Goal: Use online tool/utility: Utilize a website feature to perform a specific function

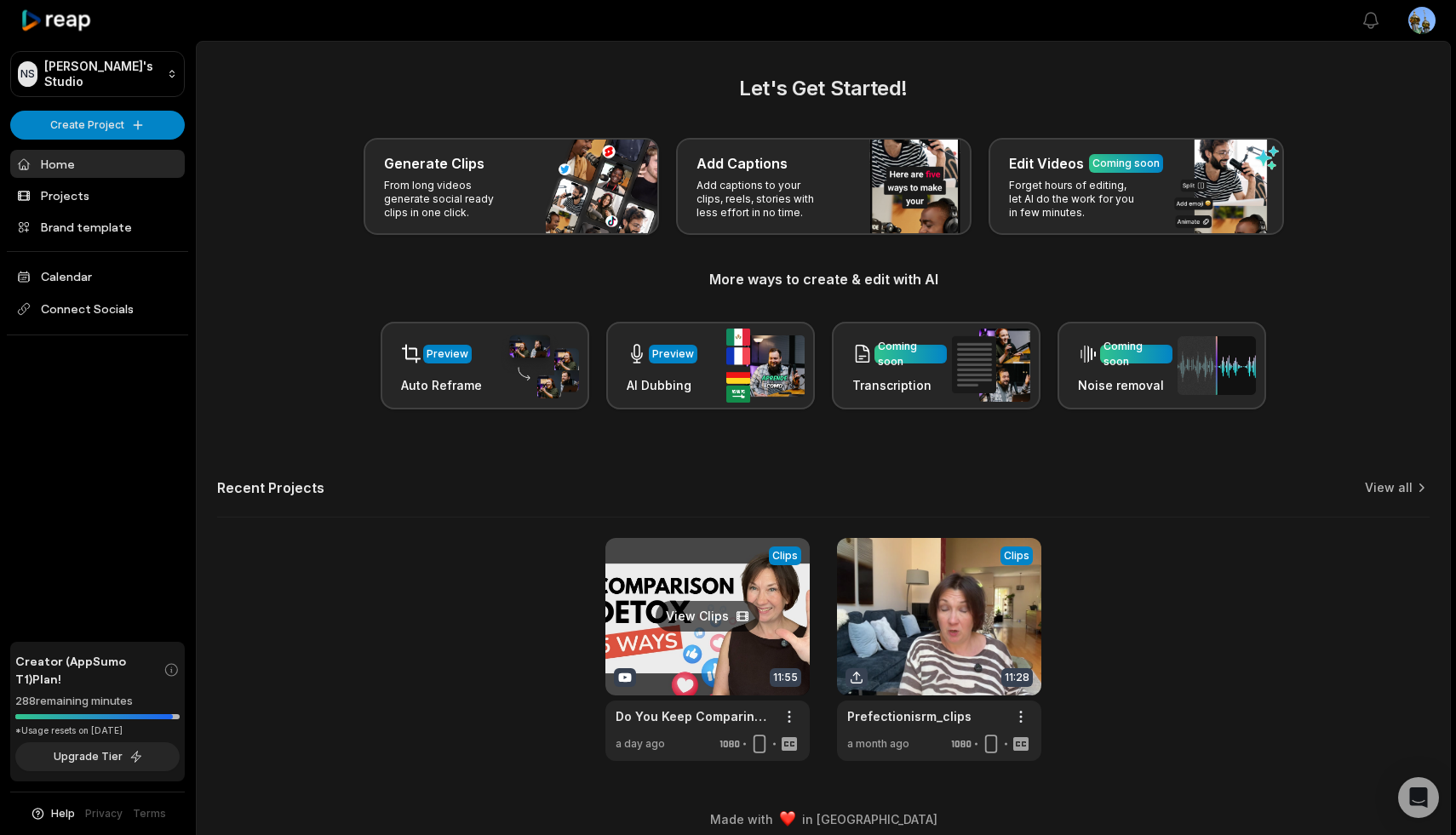
click at [727, 569] on link at bounding box center [707, 650] width 204 height 223
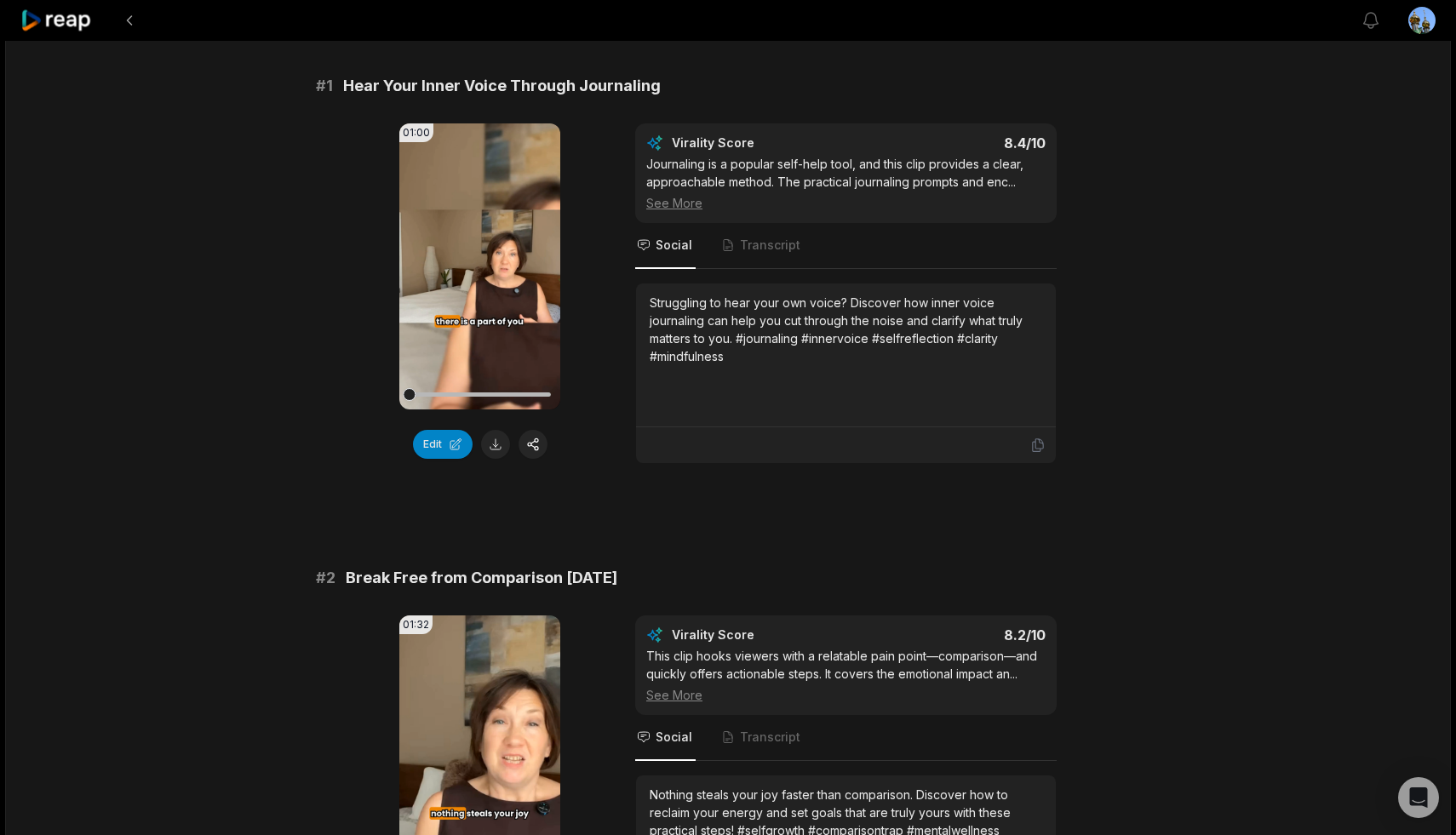
scroll to position [141, 0]
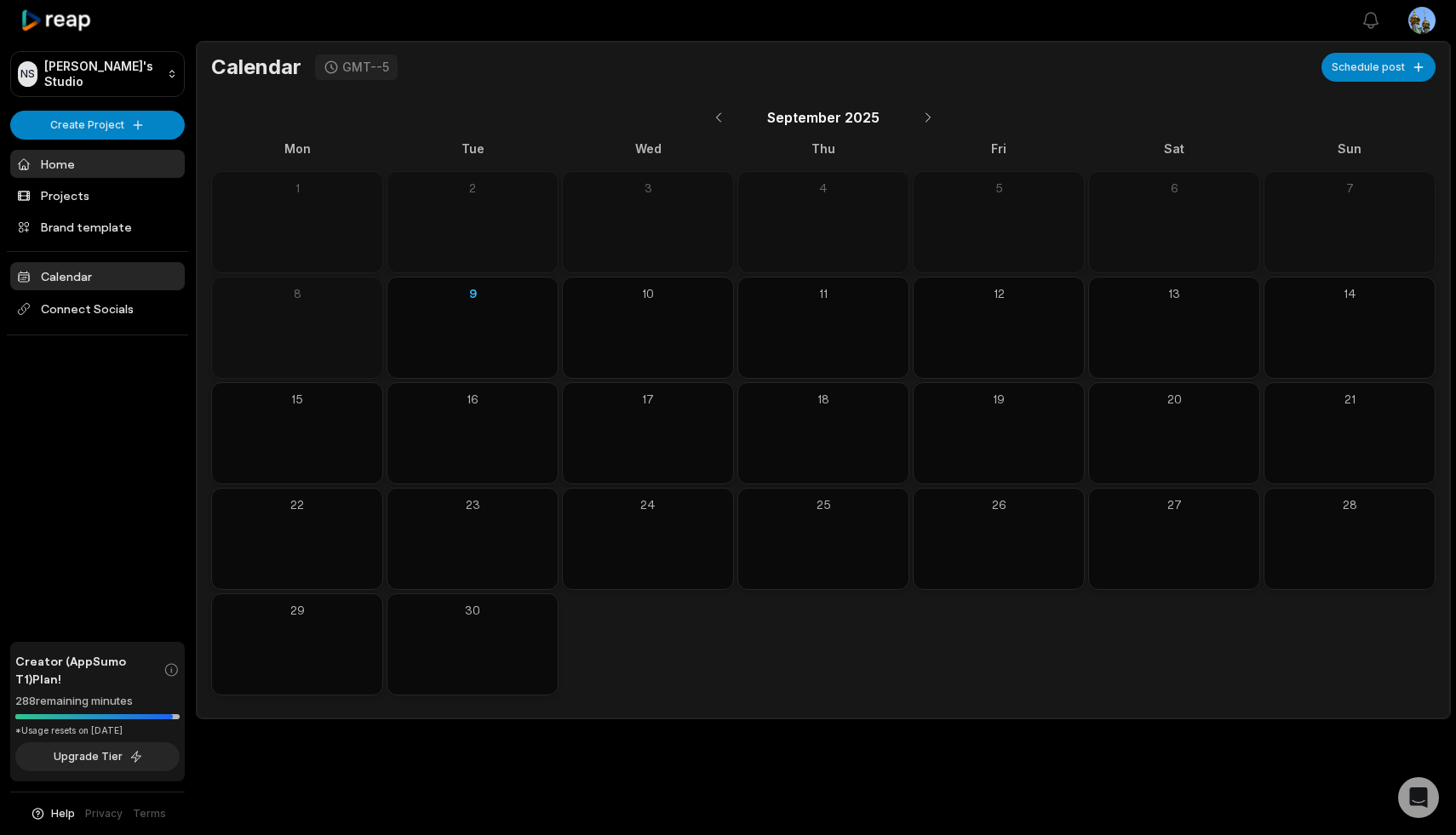
click at [65, 162] on link "Home" at bounding box center [97, 163] width 174 height 28
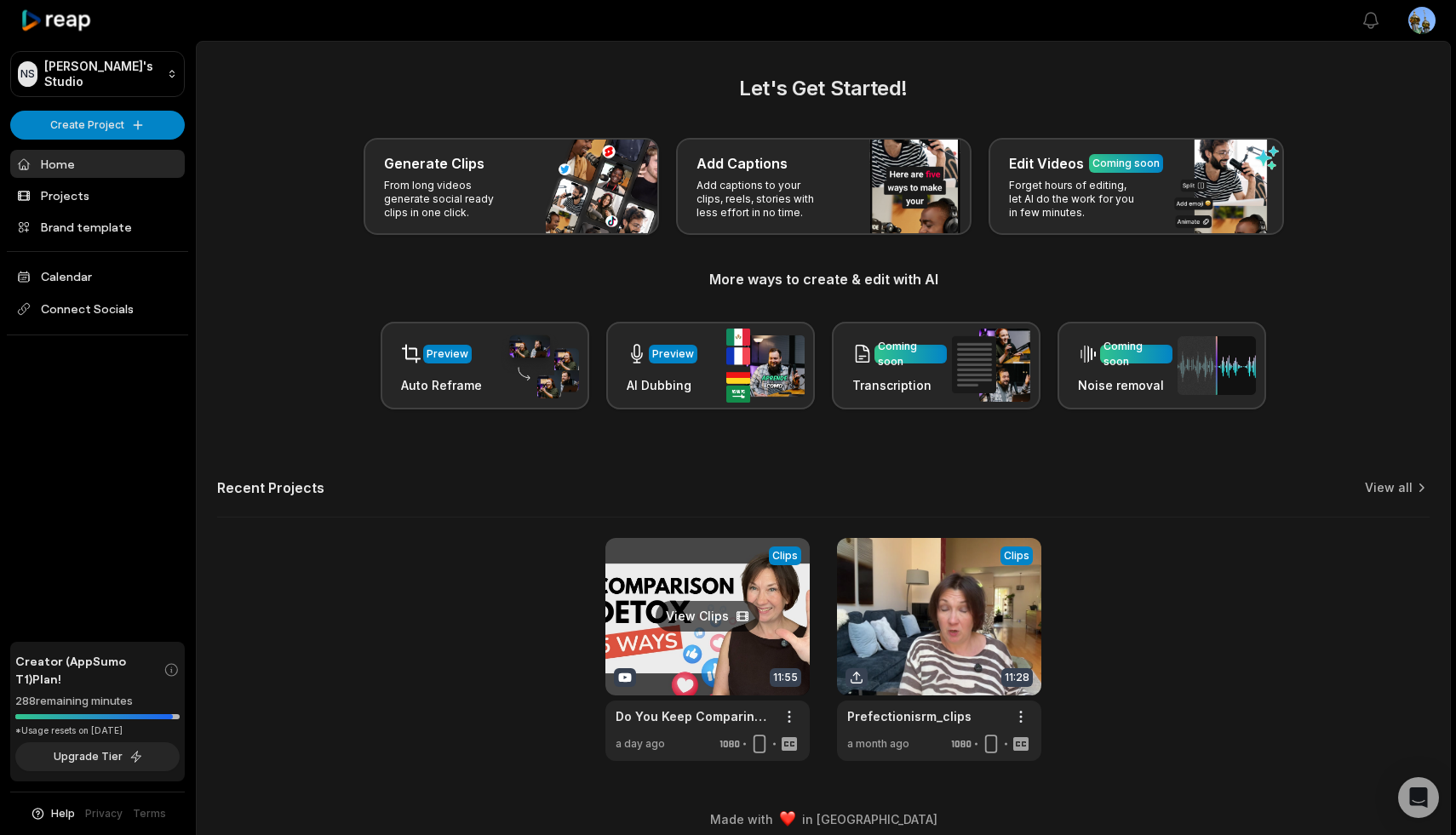
click at [661, 617] on link at bounding box center [707, 650] width 204 height 223
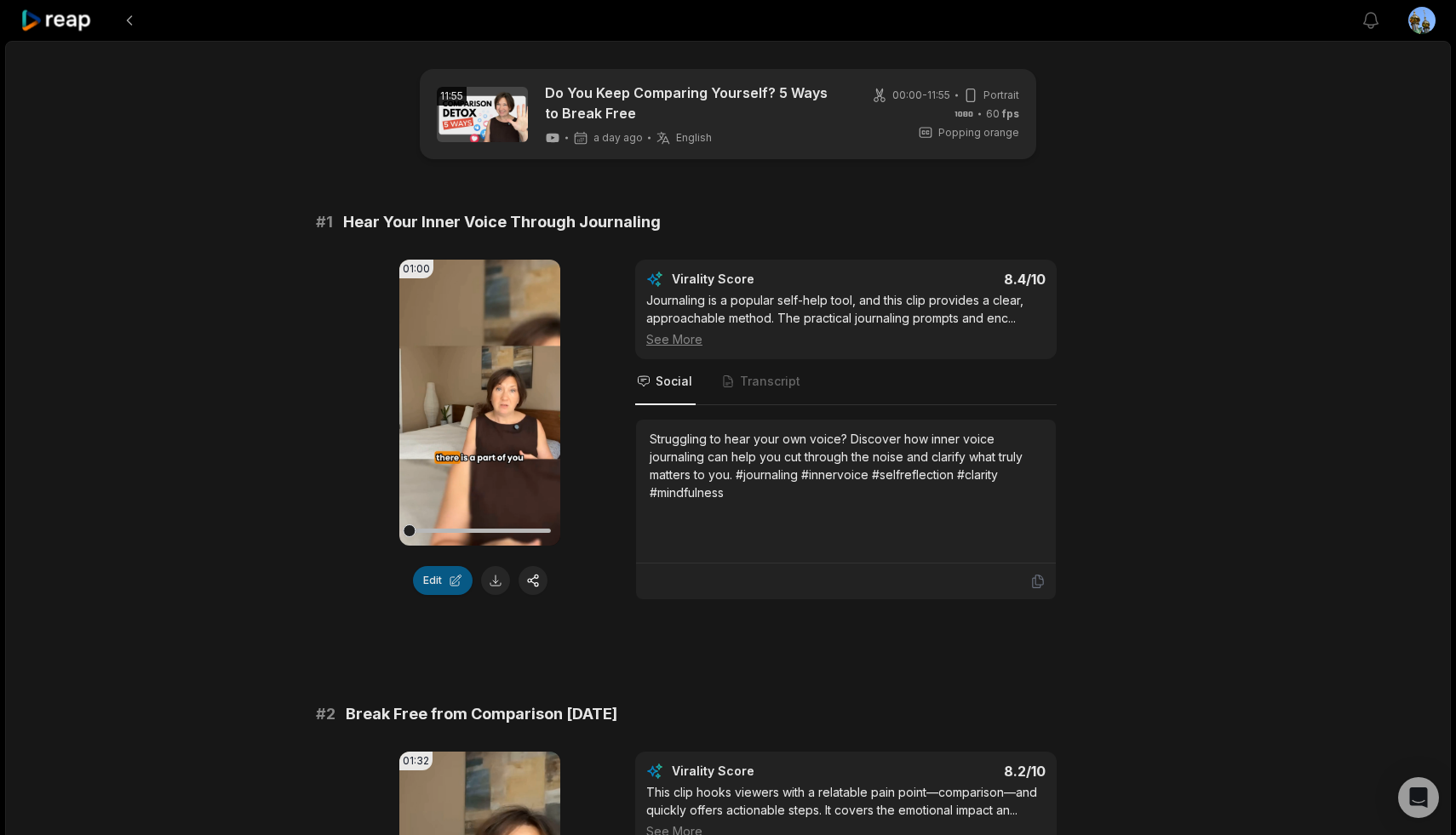
click at [438, 580] on button "Edit" at bounding box center [442, 581] width 59 height 29
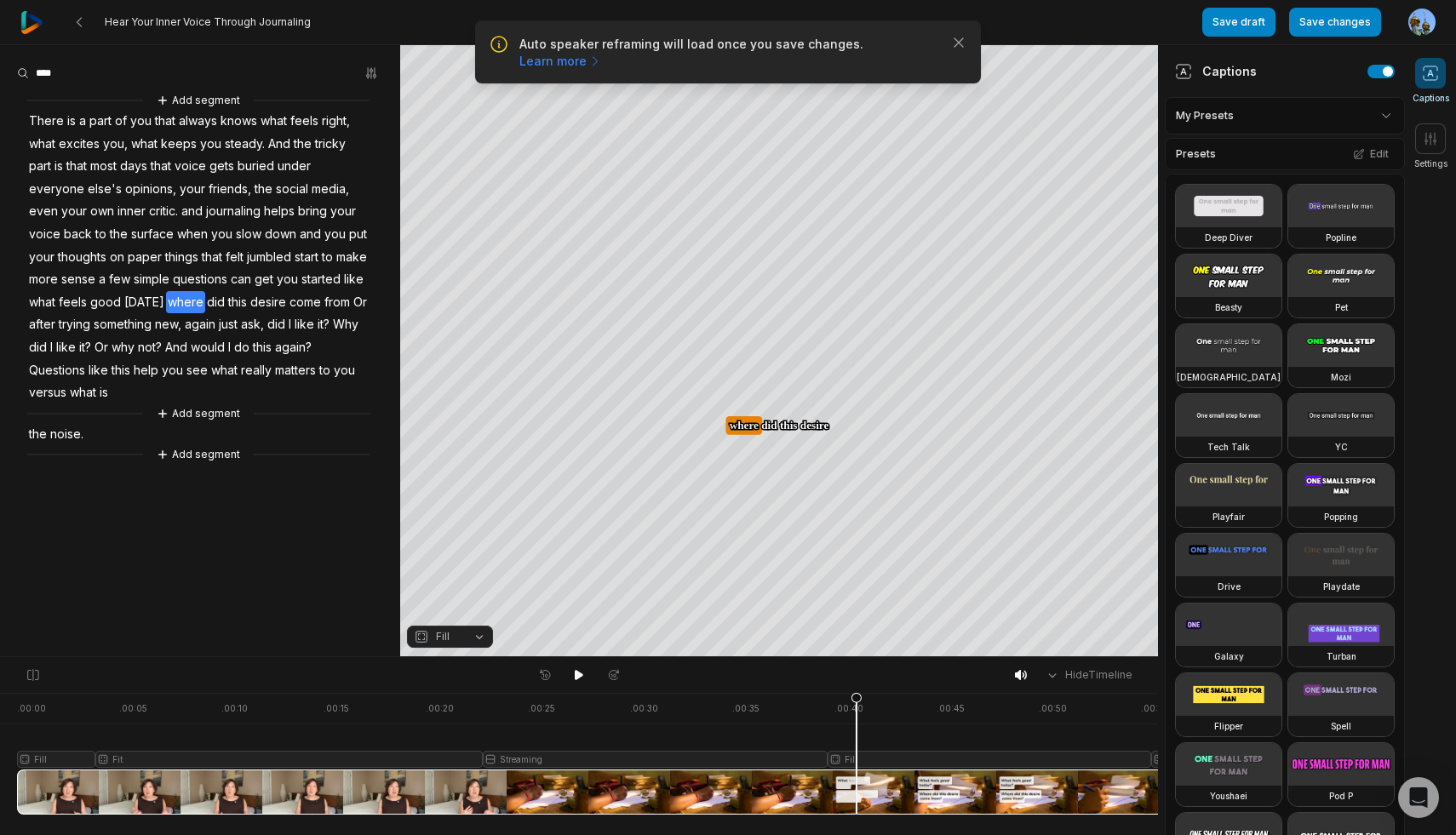
click at [548, 756] on div at bounding box center [634, 754] width 1234 height 121
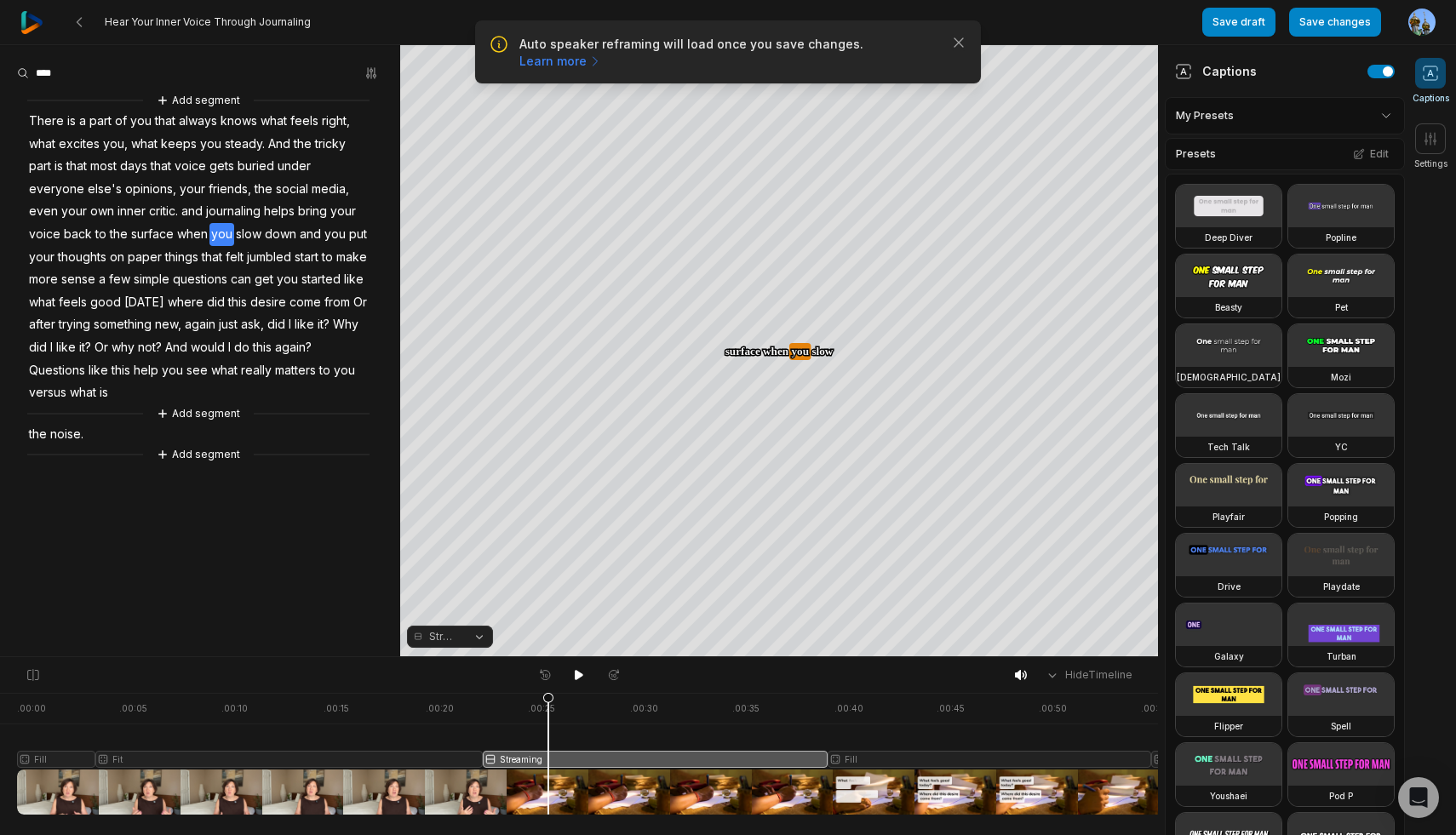
click at [486, 639] on button "Streaming" at bounding box center [450, 637] width 86 height 22
click at [457, 538] on div "Fit" at bounding box center [450, 543] width 86 height 22
click at [858, 754] on div at bounding box center [634, 754] width 1234 height 121
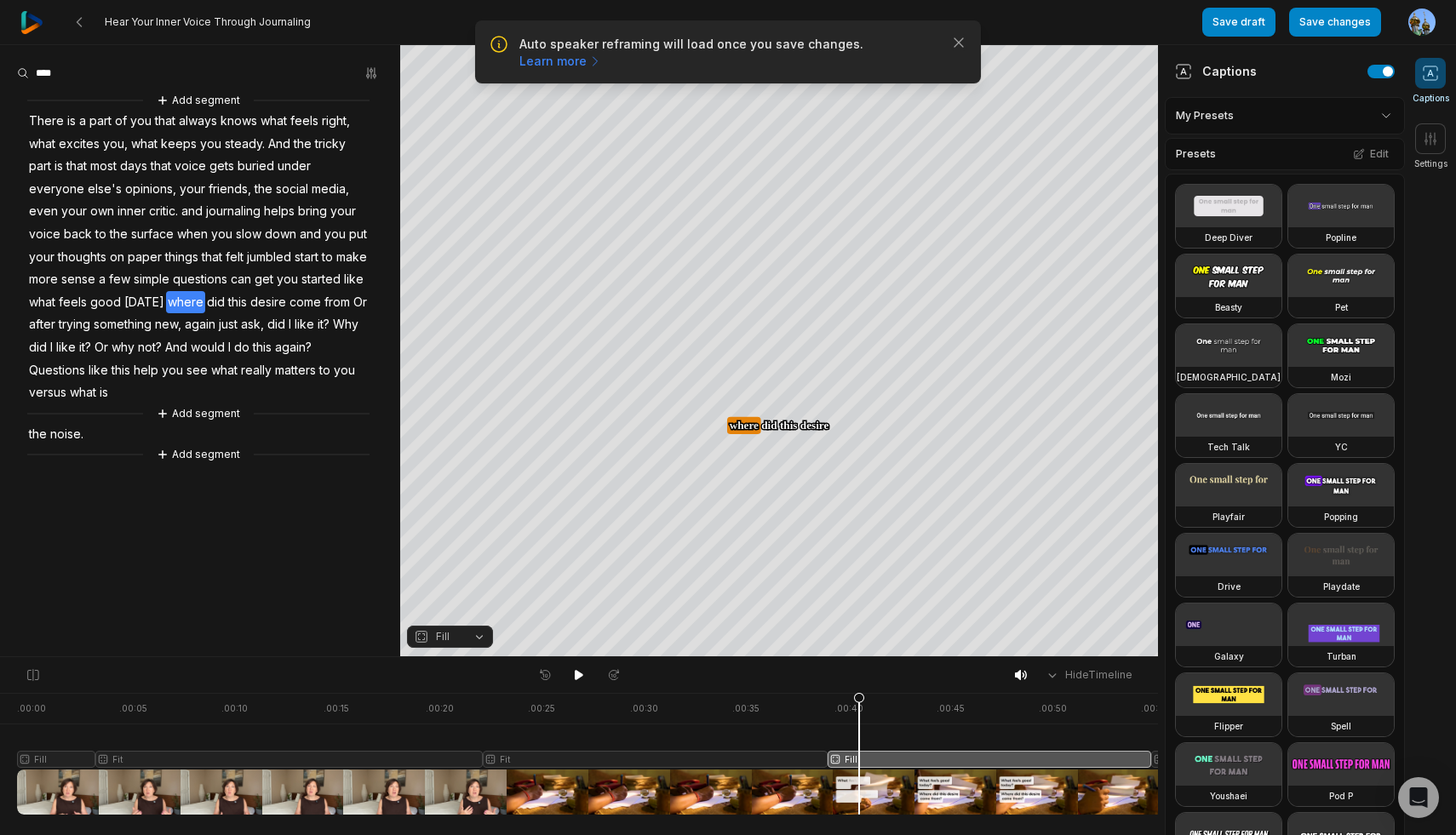
click at [479, 642] on button "Fill" at bounding box center [450, 637] width 86 height 22
click at [469, 582] on div "Streaming" at bounding box center [450, 588] width 86 height 22
click at [481, 641] on button "Streaming" at bounding box center [450, 637] width 86 height 22
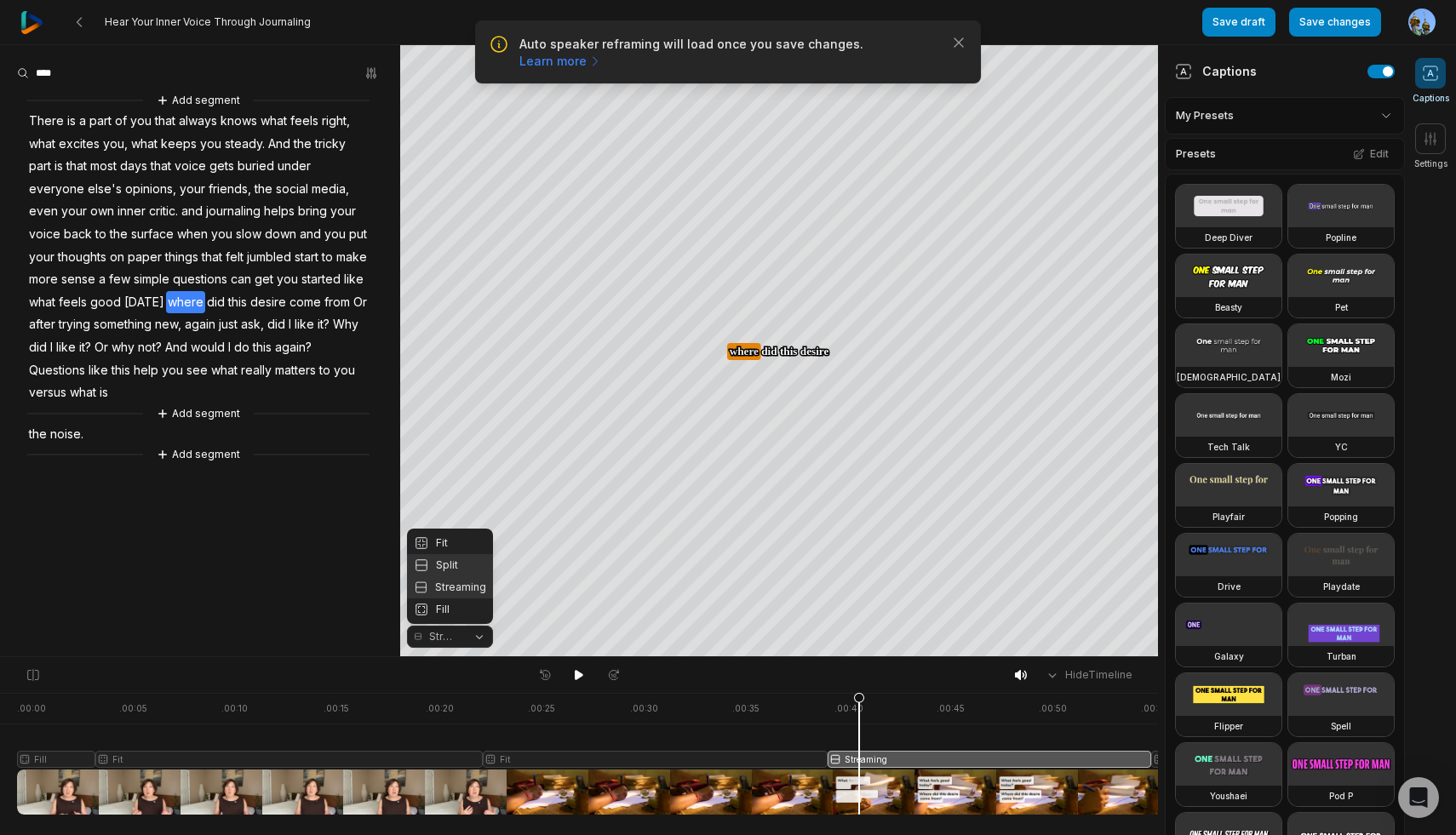
click at [475, 555] on div "Split" at bounding box center [450, 565] width 86 height 22
click at [479, 637] on button "Split" at bounding box center [450, 637] width 86 height 22
click at [479, 642] on button "Split" at bounding box center [450, 637] width 86 height 22
click at [478, 642] on button "Split" at bounding box center [450, 637] width 86 height 22
click at [468, 610] on div "Fill" at bounding box center [450, 610] width 86 height 22
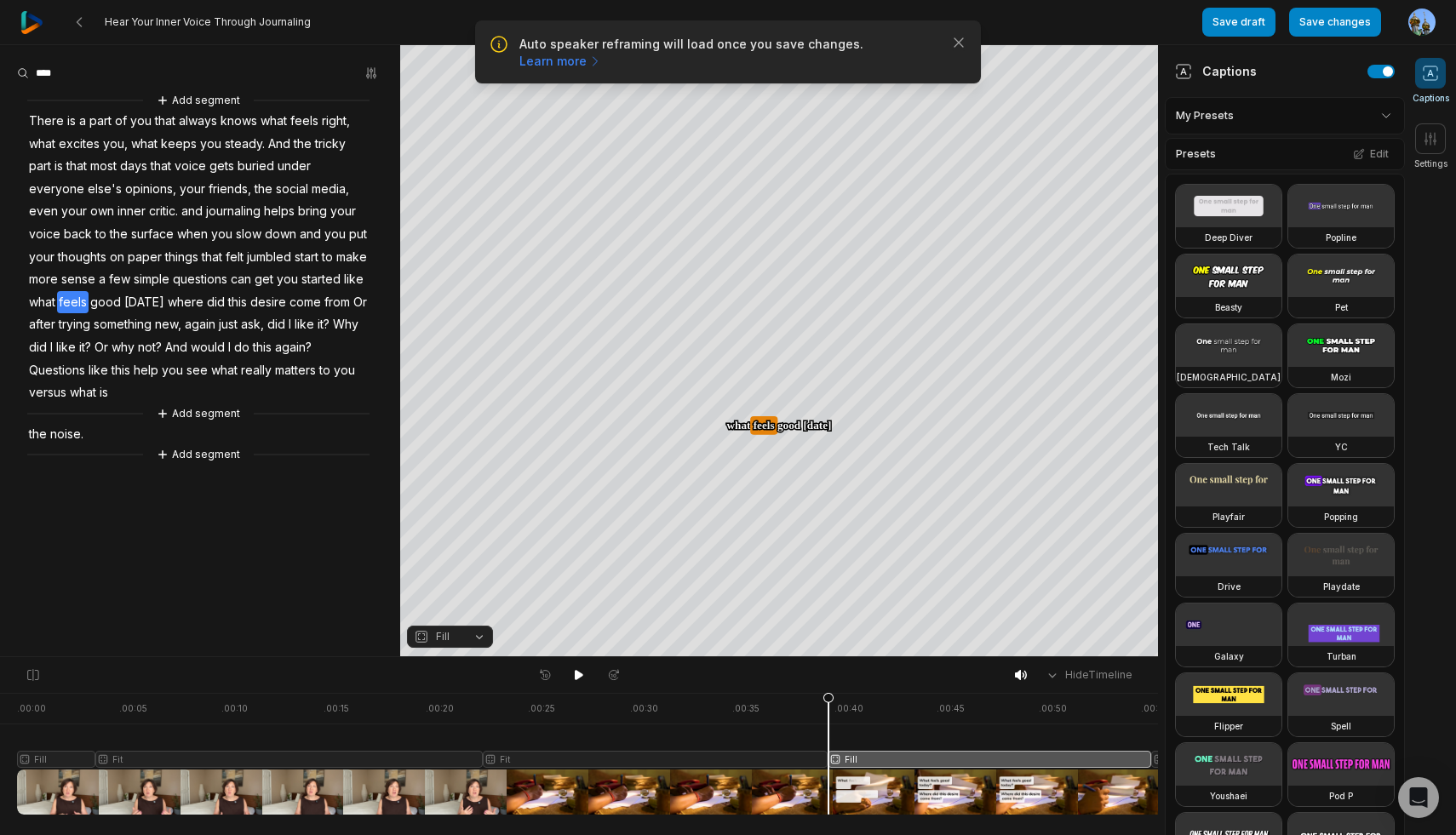
drag, startPoint x: 857, startPoint y: 702, endPoint x: 828, endPoint y: 702, distance: 29.0
click at [828, 702] on icon at bounding box center [827, 758] width 10 height 130
click at [82, 16] on icon at bounding box center [78, 22] width 14 height 14
